Goal: Task Accomplishment & Management: Use online tool/utility

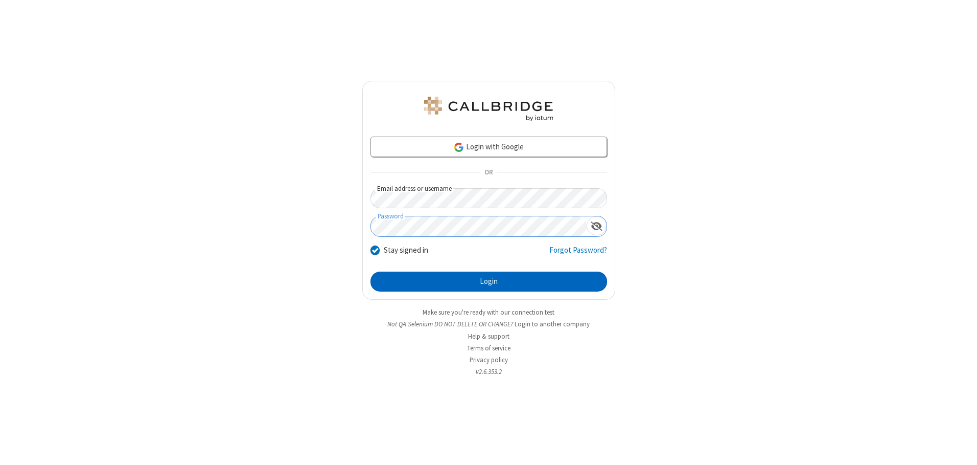
click at [489, 281] on button "Login" at bounding box center [489, 281] width 237 height 20
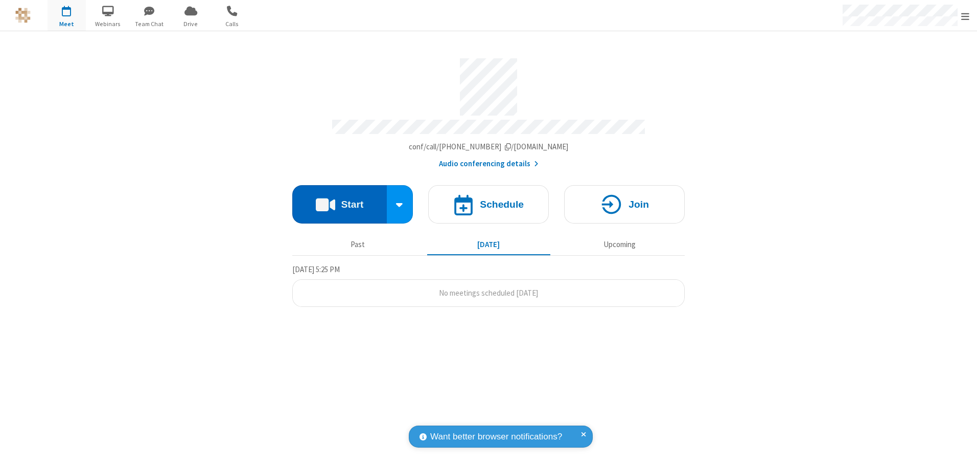
click at [339, 200] on button "Start" at bounding box center [339, 204] width 95 height 38
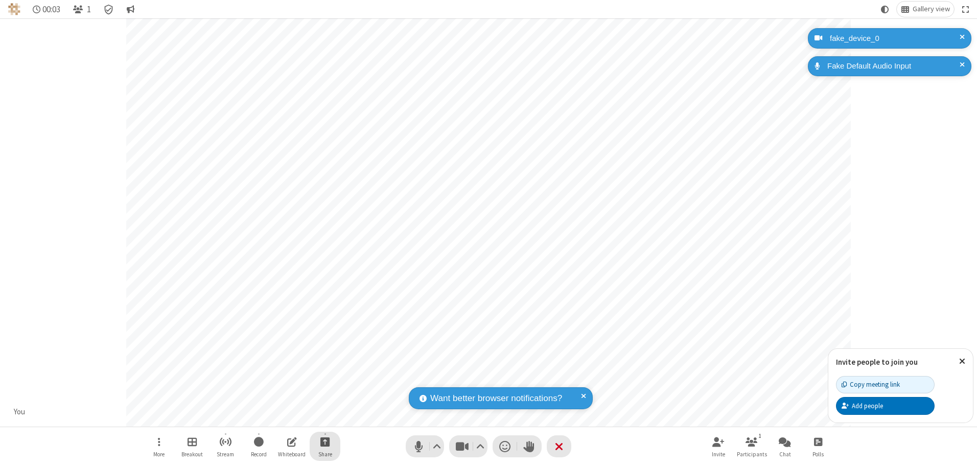
click at [325, 441] on span "Start sharing" at bounding box center [325, 441] width 10 height 13
click at [284, 417] on span "Share my screen" at bounding box center [284, 417] width 12 height 9
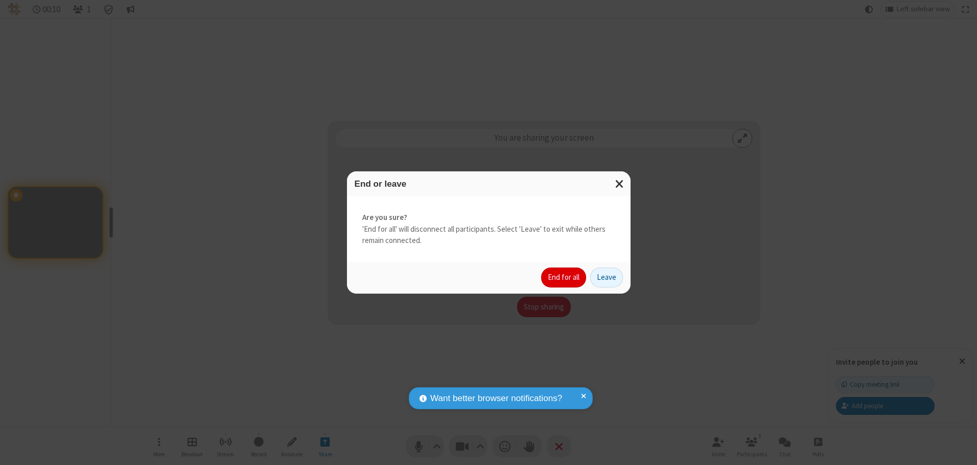
click at [564, 277] on button "End for all" at bounding box center [563, 277] width 45 height 20
